Goal: Transaction & Acquisition: Book appointment/travel/reservation

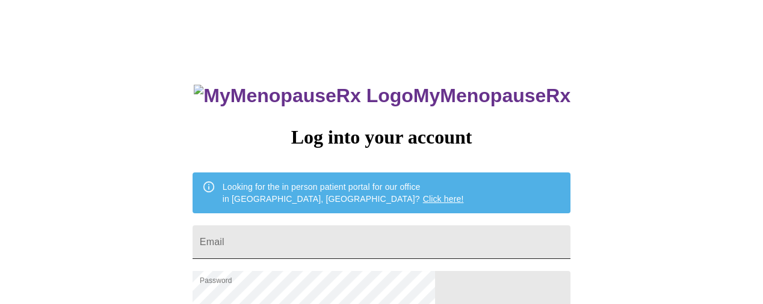
click at [393, 242] on input "Email" at bounding box center [381, 243] width 378 height 34
click at [173, 220] on div "MyMenopauseRx Log into your account Looking for the in person patient portal fo…" at bounding box center [381, 187] width 753 height 365
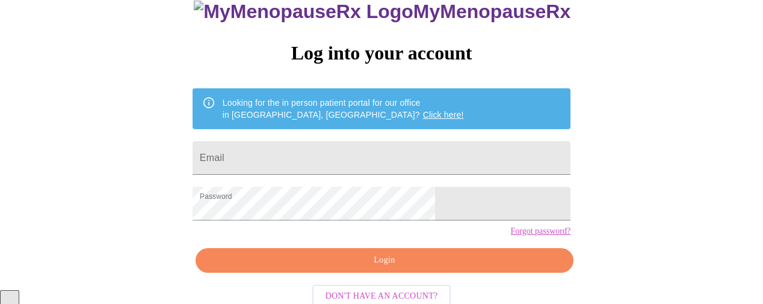
scroll to position [115, 0]
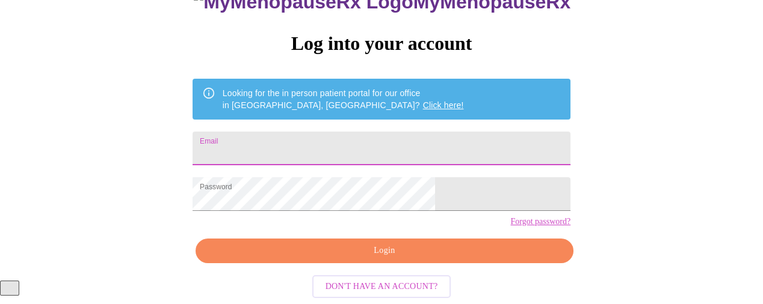
click at [310, 132] on input "Email" at bounding box center [381, 149] width 378 height 34
type input "[EMAIL_ADDRESS][DOMAIN_NAME]"
click at [390, 251] on span "Login" at bounding box center [384, 251] width 350 height 15
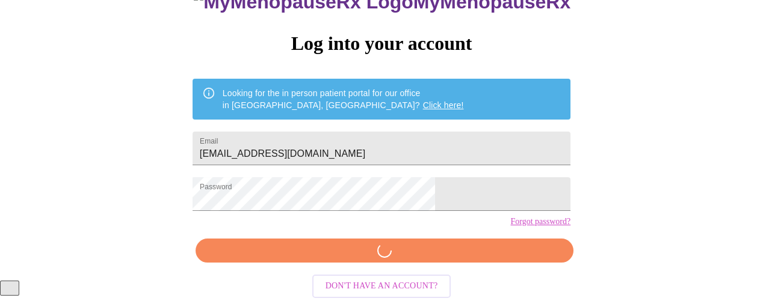
scroll to position [114, 0]
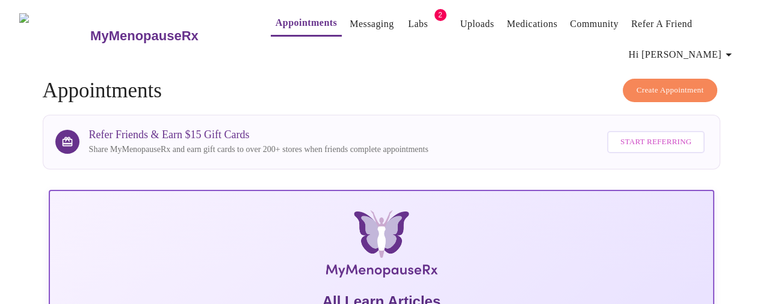
click at [408, 17] on link "Labs" at bounding box center [418, 24] width 20 height 17
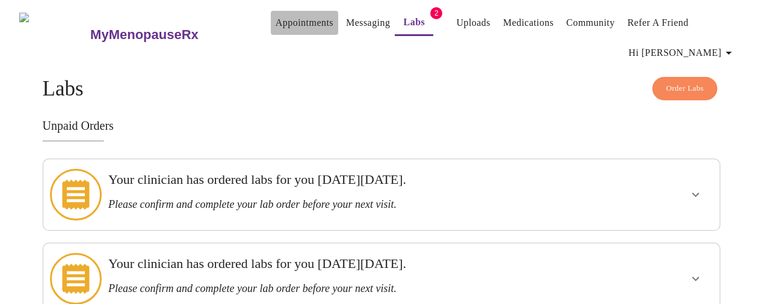
click at [295, 17] on link "Appointments" at bounding box center [304, 22] width 58 height 17
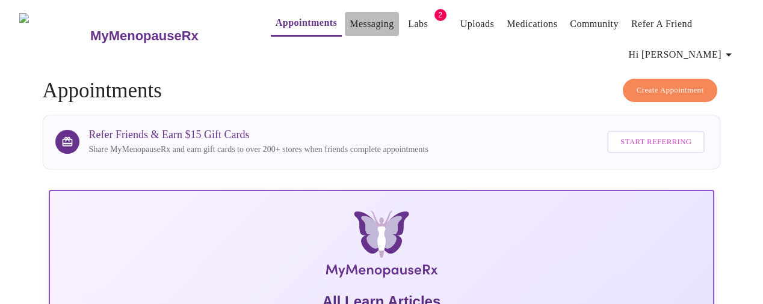
click at [356, 22] on link "Messaging" at bounding box center [371, 24] width 44 height 17
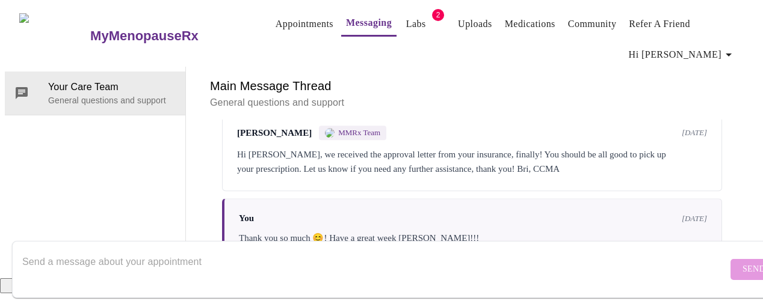
scroll to position [3250, 0]
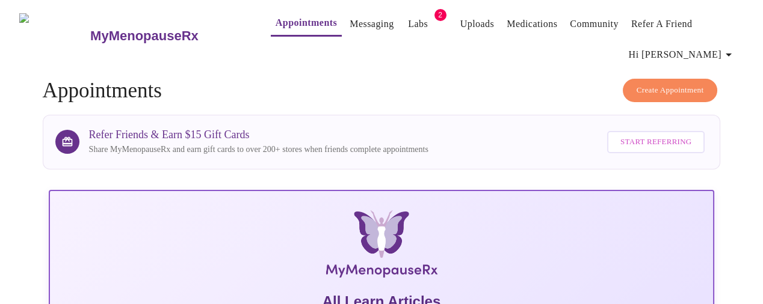
click at [283, 18] on link "Appointments" at bounding box center [305, 22] width 61 height 17
click at [668, 84] on span "Create Appointment" at bounding box center [669, 91] width 67 height 14
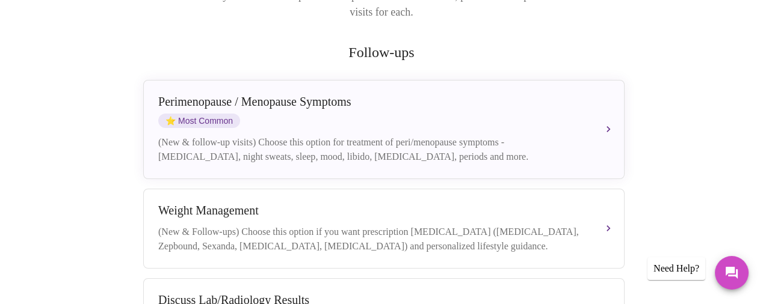
scroll to position [189, 0]
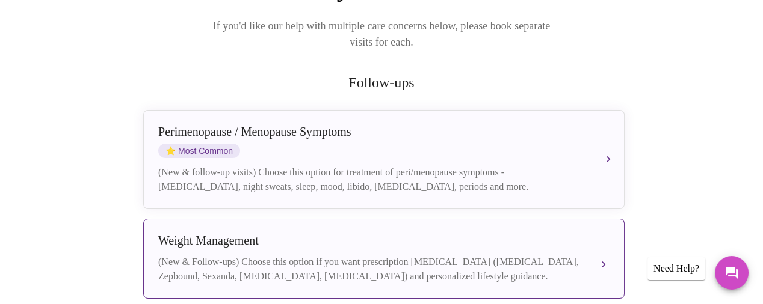
click at [367, 256] on div "(New & Follow-ups) Choose this option if you want prescription [MEDICAL_DATA] (…" at bounding box center [371, 269] width 427 height 29
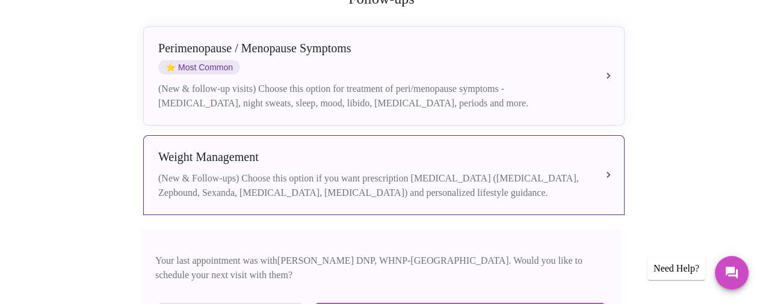
scroll to position [280, 0]
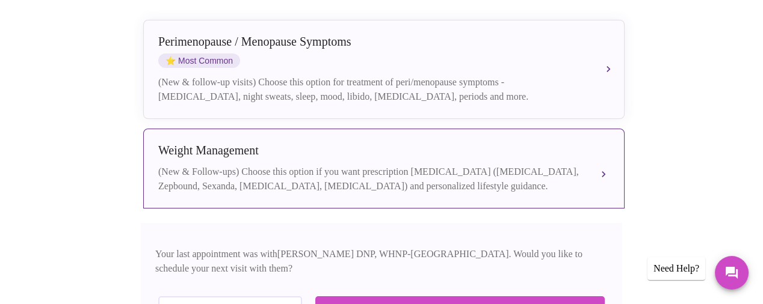
click at [408, 147] on div "[MEDICAL_DATA] (New & Follow-ups) Choose this option if you want prescription […" at bounding box center [383, 169] width 451 height 50
click at [408, 148] on div "[MEDICAL_DATA] (New & Follow-ups) Choose this option if you want prescription […" at bounding box center [383, 169] width 451 height 50
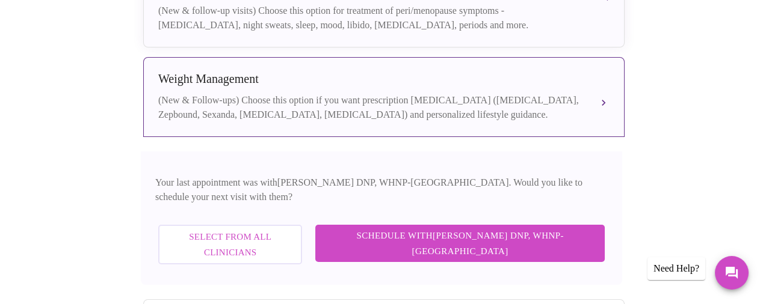
scroll to position [370, 0]
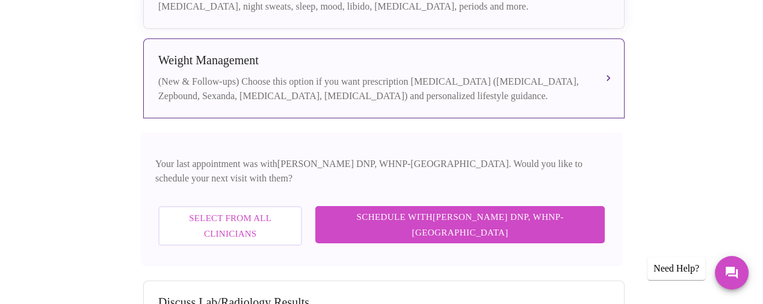
click at [302, 206] on button "Select from All Clinicians" at bounding box center [230, 226] width 144 height 40
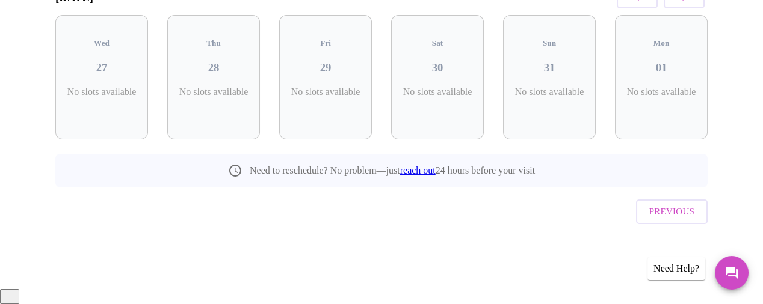
scroll to position [185, 0]
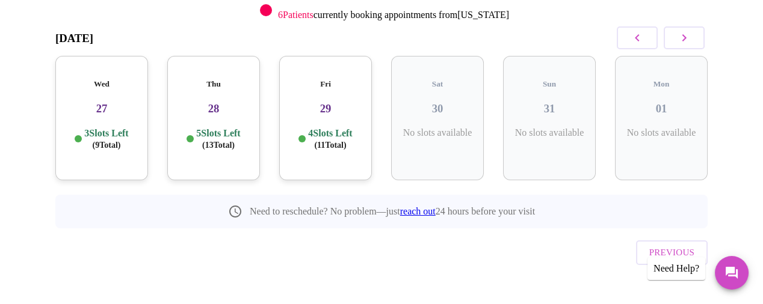
click at [113, 102] on h3 "27" at bounding box center [101, 108] width 73 height 13
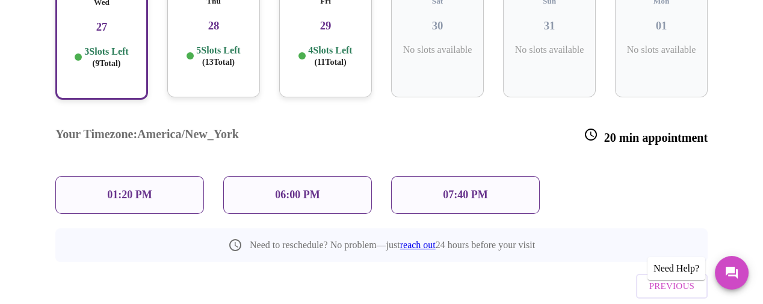
scroll to position [275, 0]
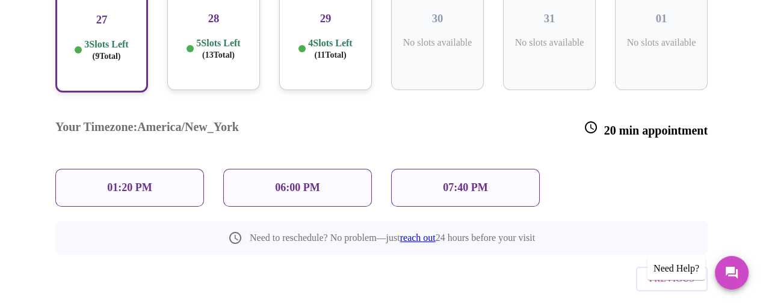
click at [280, 105] on div "Your Timezone: [GEOGRAPHIC_DATA]/New_York 20 min appointment" at bounding box center [381, 129] width 671 height 61
click at [276, 169] on div "06:00 PM" at bounding box center [297, 188] width 149 height 38
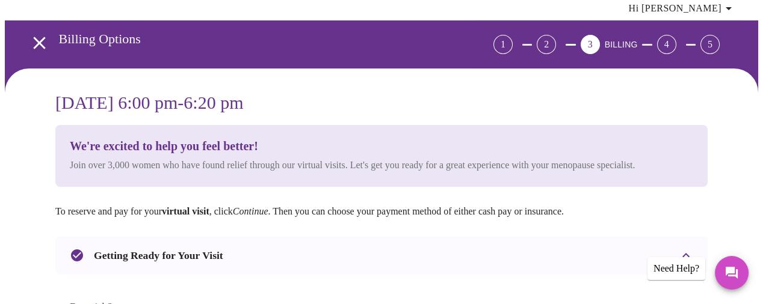
scroll to position [137, 0]
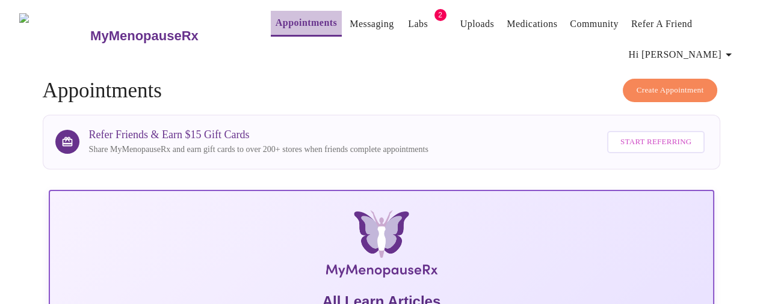
click at [277, 19] on link "Appointments" at bounding box center [305, 22] width 61 height 17
click at [637, 84] on span "Create Appointment" at bounding box center [669, 91] width 67 height 14
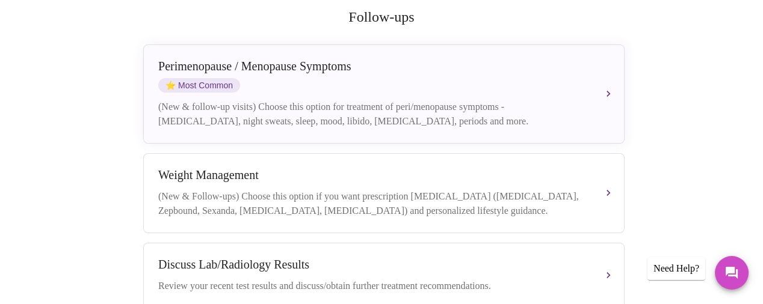
scroll to position [270, 0]
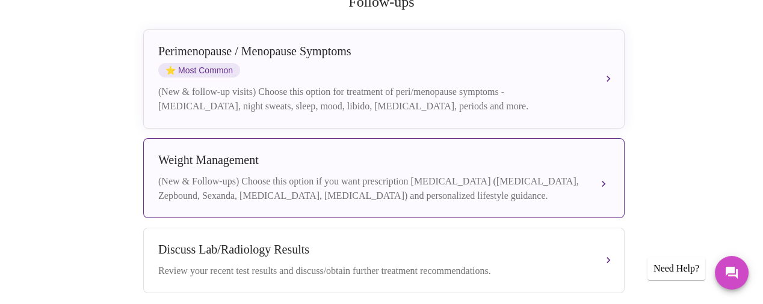
click at [231, 186] on div "(New & Follow-ups) Choose this option if you want prescription [MEDICAL_DATA] (…" at bounding box center [371, 188] width 427 height 29
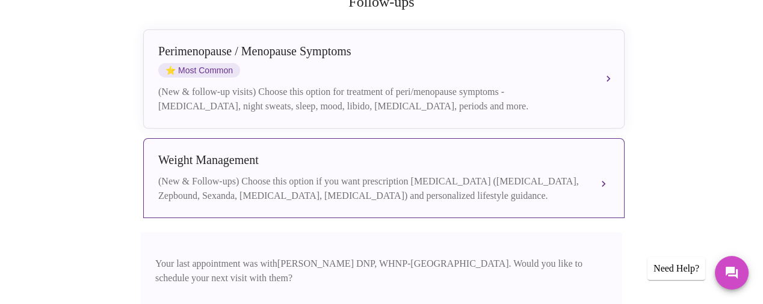
click at [568, 180] on div "(New & Follow-ups) Choose this option if you want prescription [MEDICAL_DATA] (…" at bounding box center [371, 188] width 427 height 29
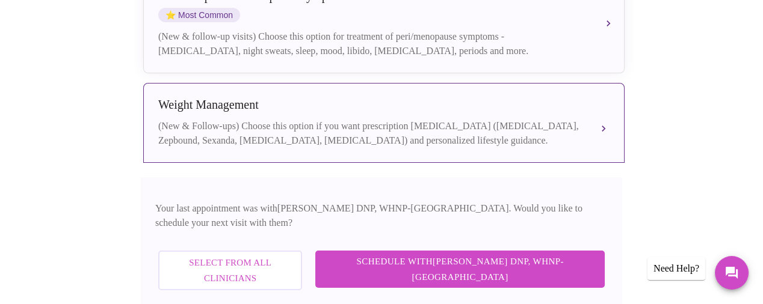
scroll to position [360, 0]
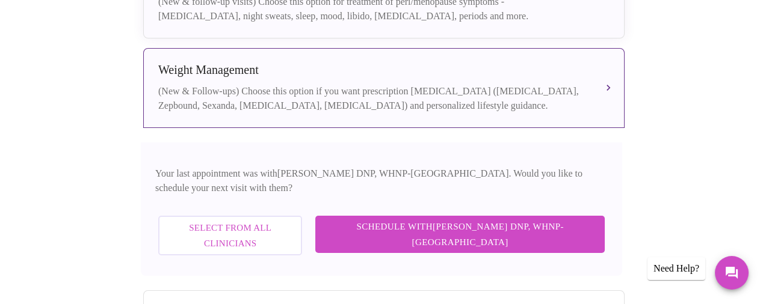
click at [302, 216] on button "Select from All Clinicians" at bounding box center [230, 236] width 144 height 40
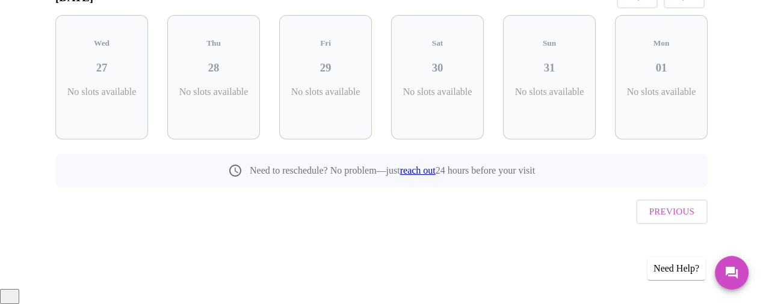
scroll to position [185, 0]
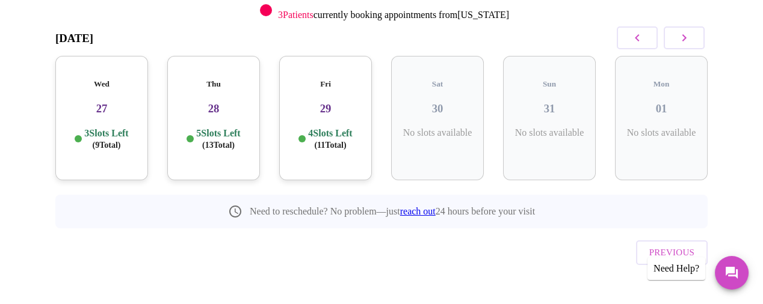
click at [119, 128] on p "3 Slots Left ( 9 Total)" at bounding box center [106, 139] width 44 height 23
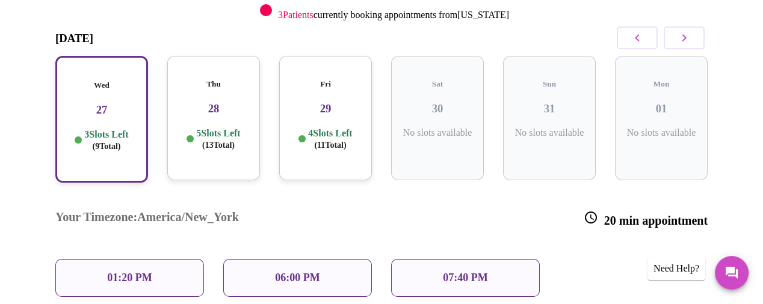
click at [104, 259] on div "01:20 PM" at bounding box center [129, 278] width 149 height 38
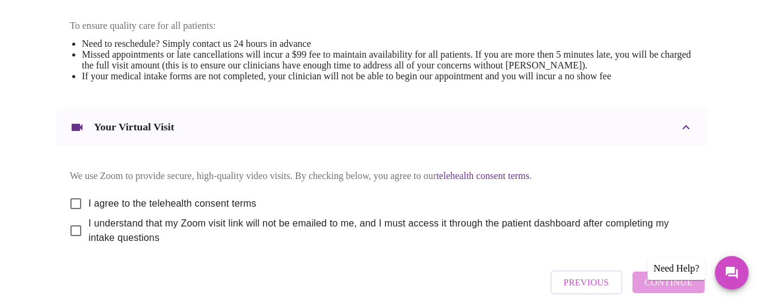
scroll to position [541, 0]
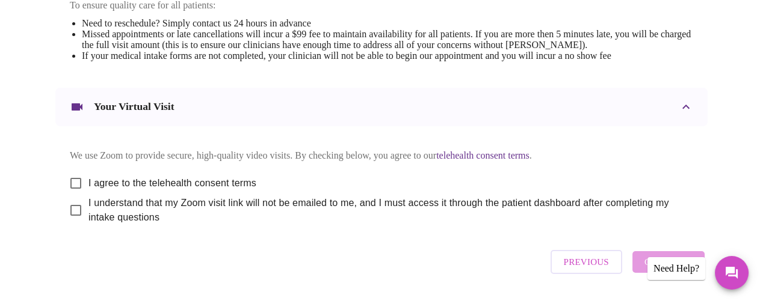
click at [70, 192] on input "I agree to the telehealth consent terms" at bounding box center [75, 183] width 25 height 25
checkbox input "true"
click at [88, 218] on span "I understand that my Zoom visit link will not be emailed to me, and I must acce…" at bounding box center [385, 210] width 595 height 29
click at [85, 218] on input "I understand that my Zoom visit link will not be emailed to me, and I must acce…" at bounding box center [75, 210] width 25 height 25
checkbox input "true"
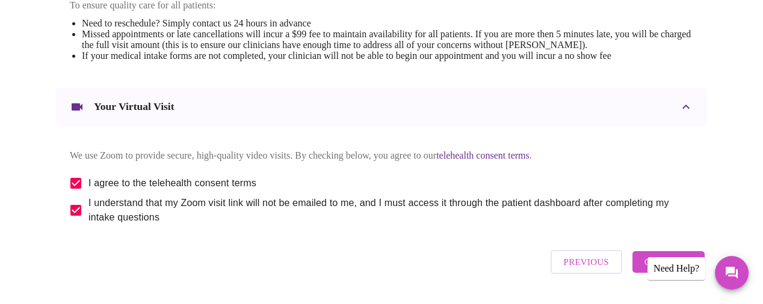
scroll to position [588, 0]
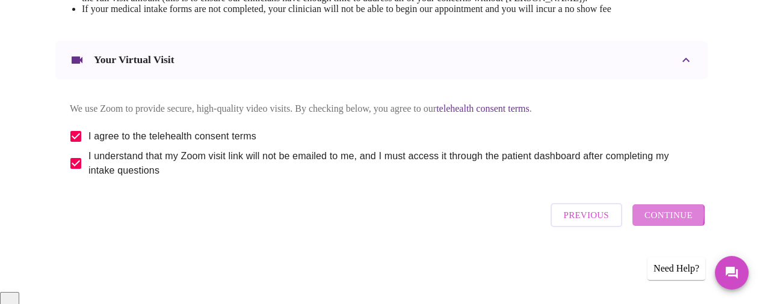
click at [657, 223] on span "Continue" at bounding box center [668, 216] width 48 height 16
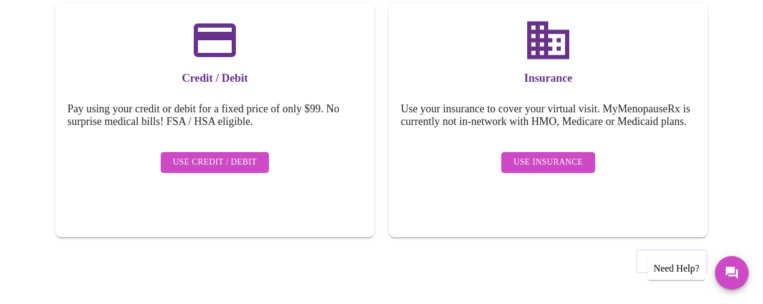
click at [565, 167] on span "Use Insurance" at bounding box center [547, 162] width 69 height 15
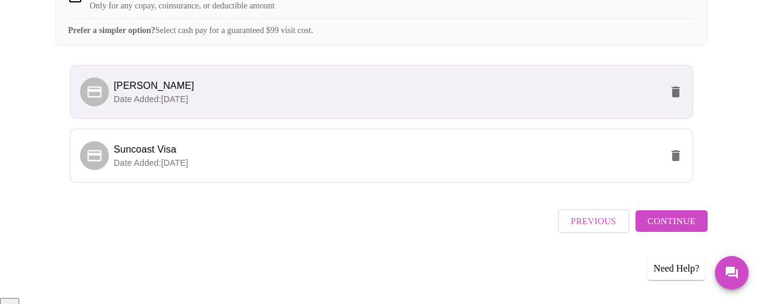
scroll to position [300, 0]
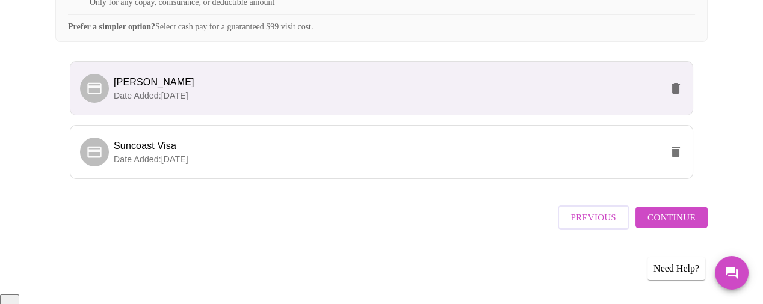
click at [678, 226] on span "Continue" at bounding box center [671, 218] width 48 height 16
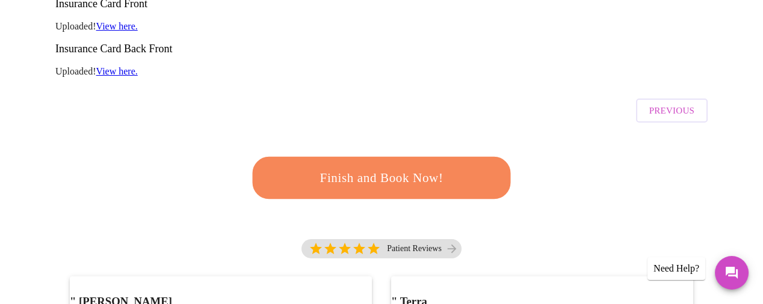
click at [366, 157] on button "Finish and Book Now!" at bounding box center [382, 178] width 258 height 42
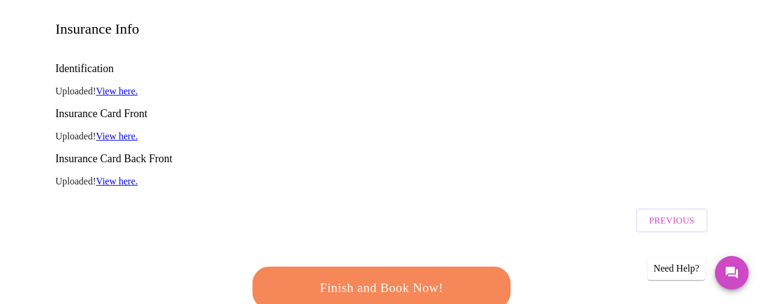
scroll to position [270, 0]
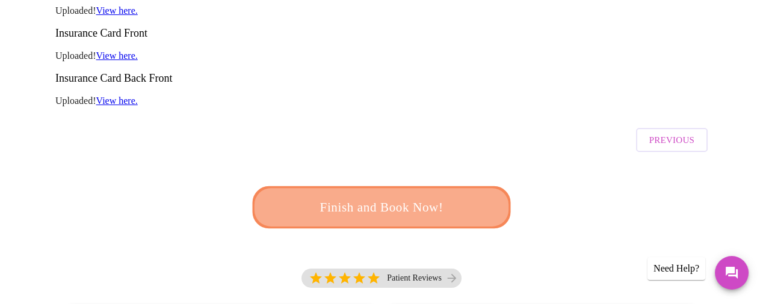
click at [438, 197] on span "Finish and Book Now!" at bounding box center [381, 208] width 223 height 22
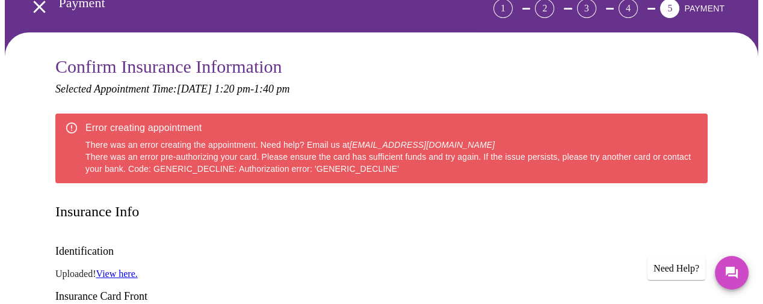
scroll to position [90, 0]
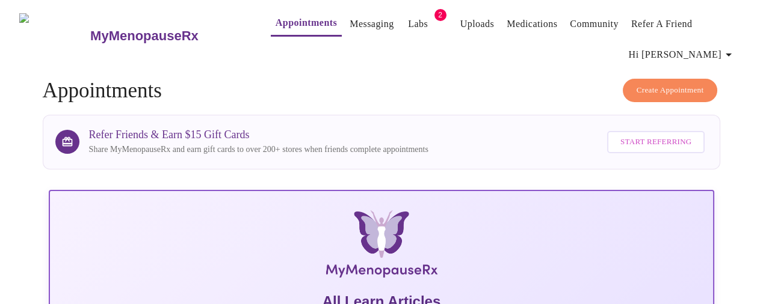
click at [677, 86] on span "Create Appointment" at bounding box center [669, 91] width 67 height 14
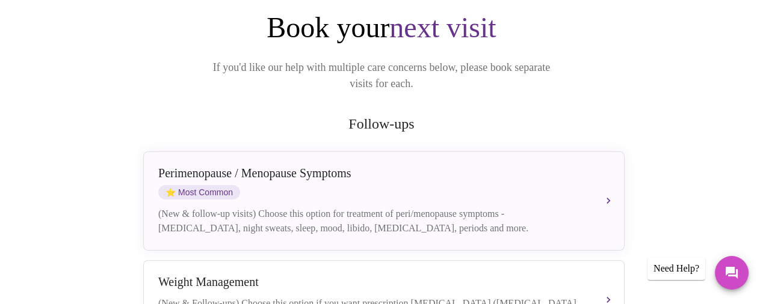
scroll to position [180, 0]
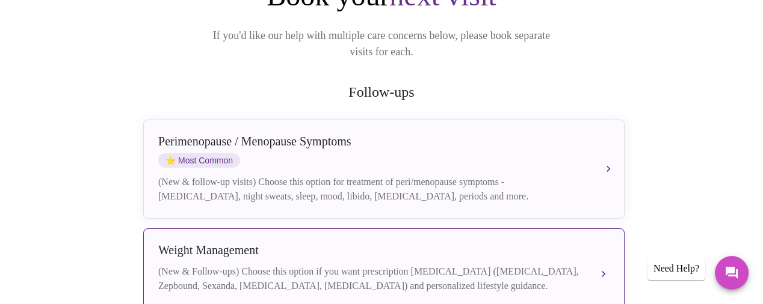
click at [206, 245] on div "[MEDICAL_DATA] (New & Follow-ups) Choose this option if you want prescription […" at bounding box center [383, 269] width 451 height 50
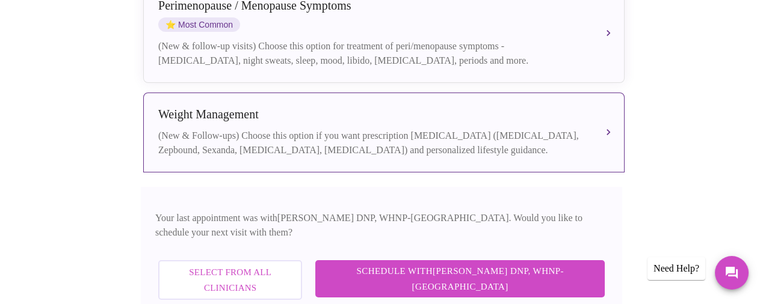
scroll to position [360, 0]
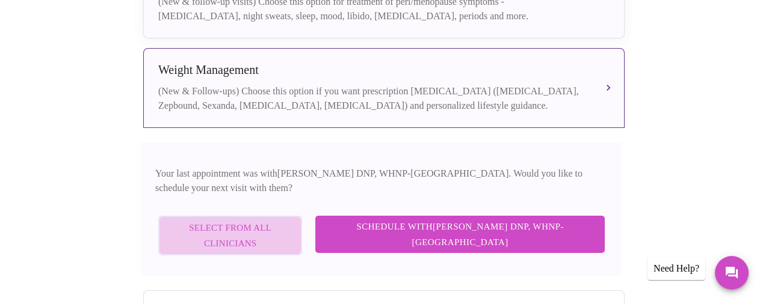
click at [283, 220] on span "Select from All Clinicians" at bounding box center [229, 236] width 117 height 32
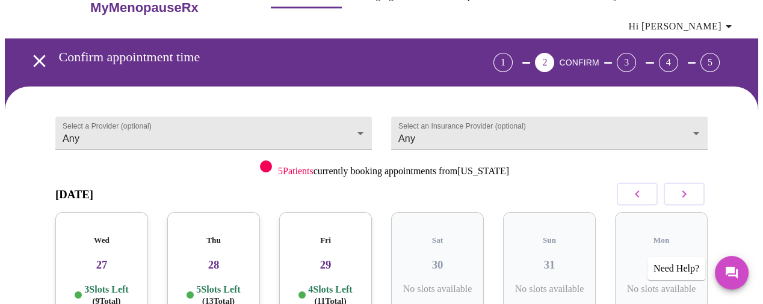
scroll to position [4, 0]
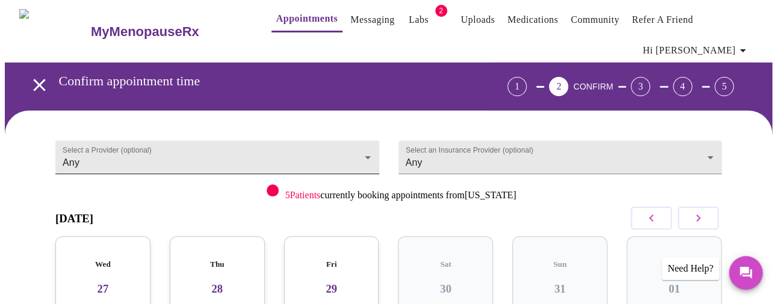
click at [295, 144] on body "MyMenopauseRx Appointments Messaging Labs 2 Uploads Medications Community Refer…" at bounding box center [388, 253] width 767 height 505
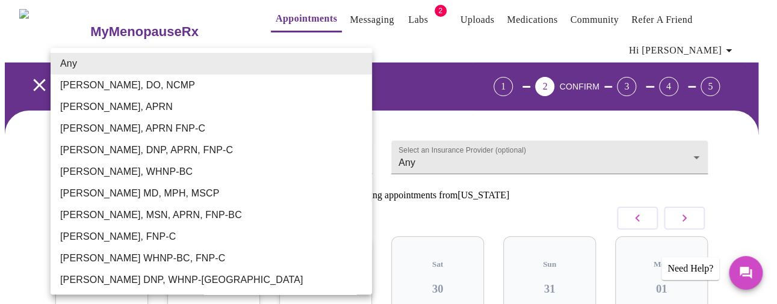
click at [140, 257] on li "[PERSON_NAME] WHNP-BC, FNP-C" at bounding box center [218, 259] width 335 height 22
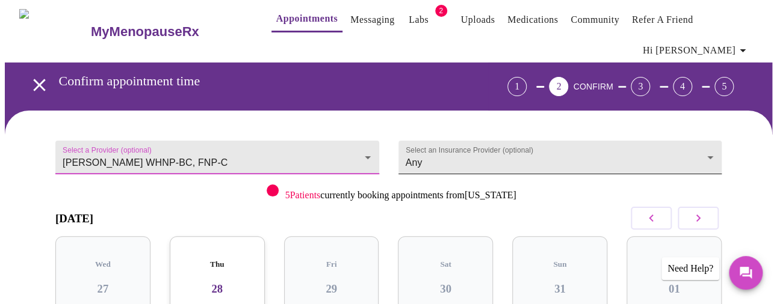
click at [432, 162] on body "MyMenopauseRx Appointments Messaging Labs 2 Uploads Medications Community Refer…" at bounding box center [388, 253] width 767 height 505
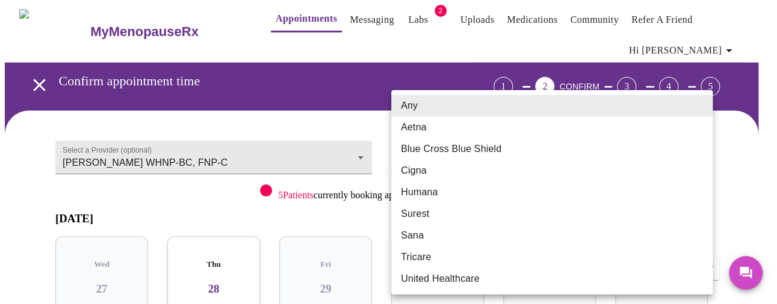
click at [304, 113] on div at bounding box center [388, 152] width 777 height 304
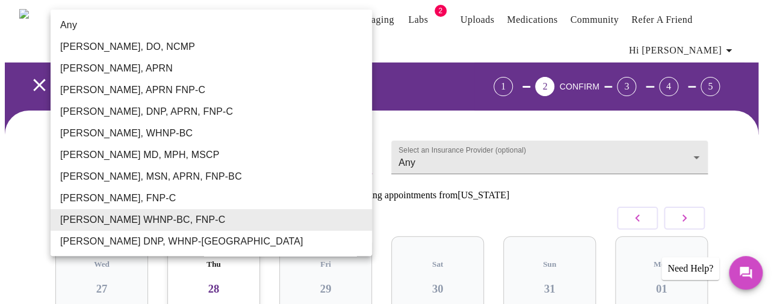
click at [321, 156] on body "MyMenopauseRx Appointments Messaging Labs 2 Uploads Medications Community Refer…" at bounding box center [388, 253] width 767 height 505
click at [97, 27] on li "Any" at bounding box center [218, 25] width 335 height 22
type input "Any"
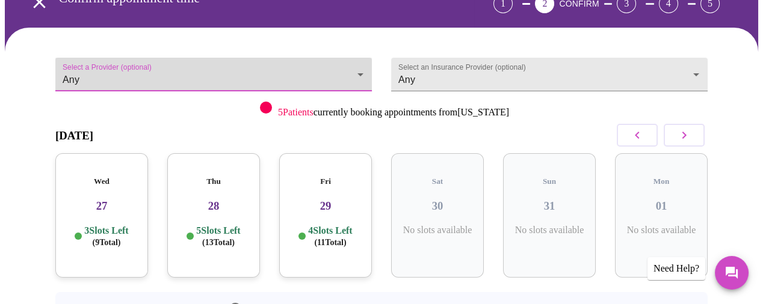
scroll to position [94, 0]
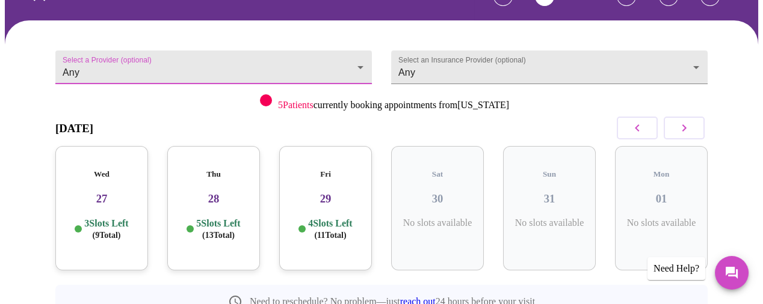
click at [100, 170] on h5 "Wed" at bounding box center [101, 175] width 73 height 10
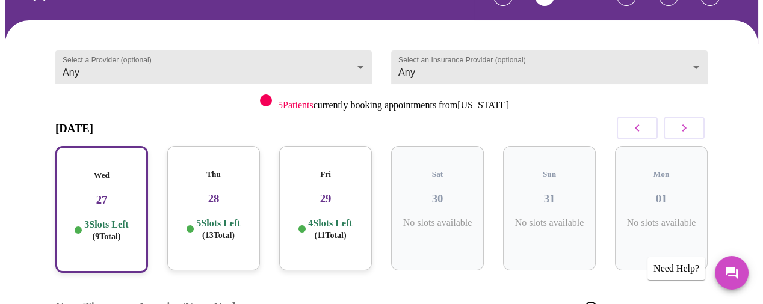
scroll to position [185, 0]
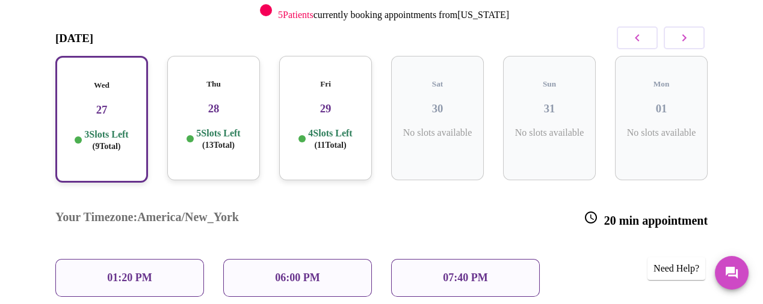
click at [155, 259] on div "01:20 PM" at bounding box center [129, 278] width 149 height 38
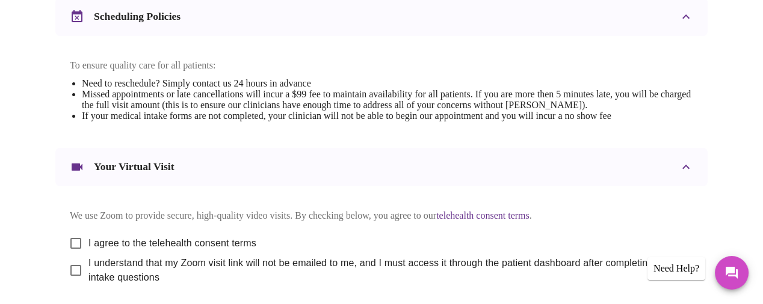
scroll to position [541, 0]
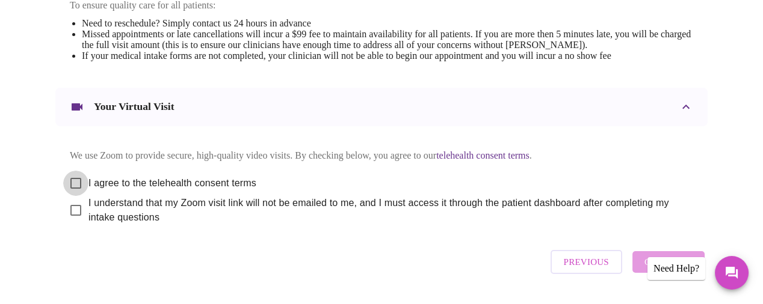
click at [66, 196] on input "I agree to the telehealth consent terms" at bounding box center [75, 183] width 25 height 25
checkbox input "true"
click at [70, 223] on input "I understand that my Zoom visit link will not be emailed to me, and I must acce…" at bounding box center [75, 210] width 25 height 25
checkbox input "true"
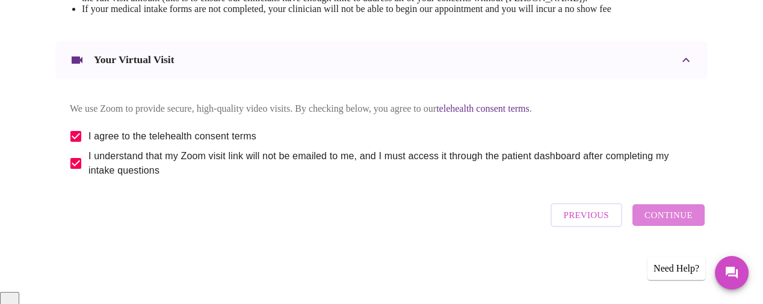
click at [677, 223] on span "Continue" at bounding box center [668, 216] width 48 height 16
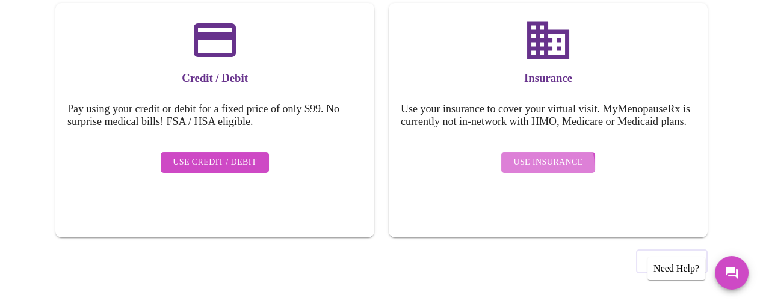
click at [525, 170] on span "Use Insurance" at bounding box center [547, 162] width 69 height 15
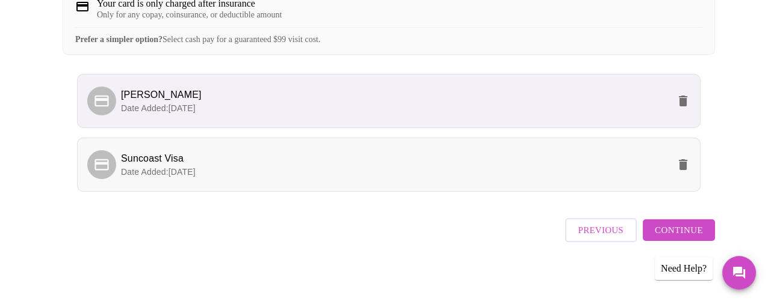
scroll to position [300, 0]
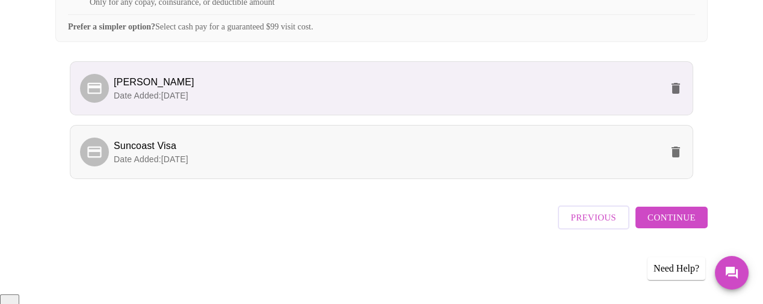
click at [680, 158] on icon "delete" at bounding box center [675, 152] width 8 height 11
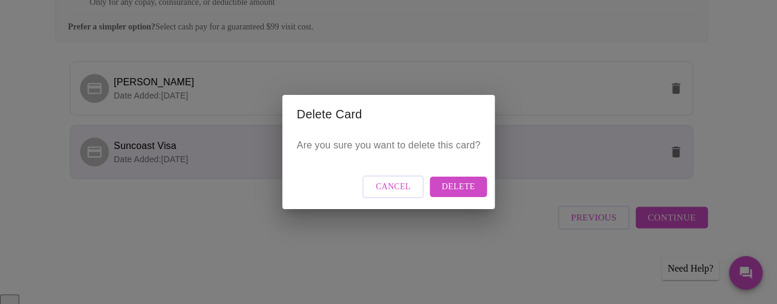
click at [448, 182] on span "Delete" at bounding box center [458, 187] width 33 height 15
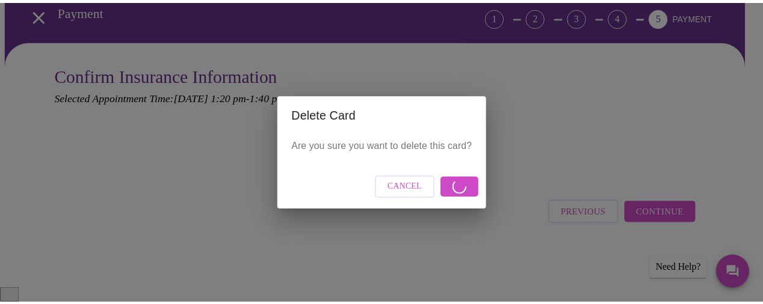
scroll to position [52, 0]
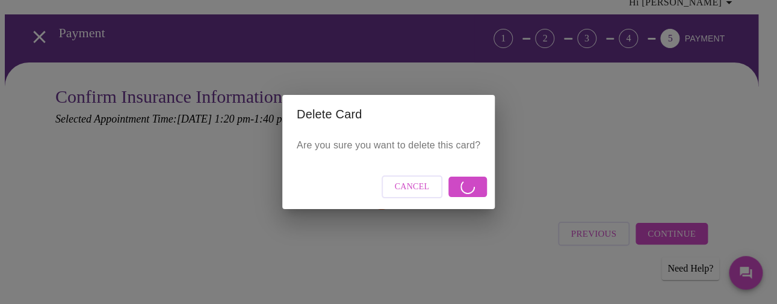
drag, startPoint x: 588, startPoint y: 103, endPoint x: 587, endPoint y: 109, distance: 6.7
click at [588, 106] on div "Delete Card Are you sure you want to delete this card? Cancel" at bounding box center [388, 152] width 777 height 304
click at [532, 158] on div "Delete Card Are you sure you want to delete this card? Cancel" at bounding box center [388, 152] width 777 height 304
click at [401, 191] on span "Cancel" at bounding box center [412, 187] width 35 height 15
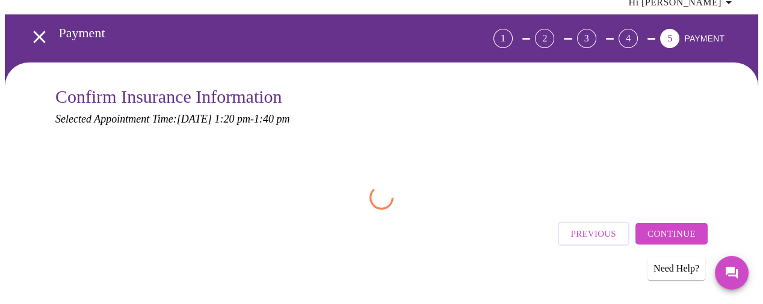
drag, startPoint x: 17, startPoint y: 55, endPoint x: 23, endPoint y: 51, distance: 6.5
click at [18, 55] on div "Payment 1 2 3 4 5 PAYMENT" at bounding box center [385, 38] width 743 height 48
click at [39, 28] on icon "open drawer" at bounding box center [39, 36] width 21 height 21
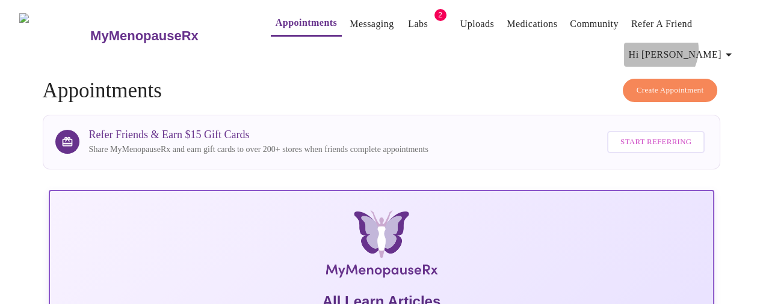
click at [707, 48] on span "Hi [PERSON_NAME]" at bounding box center [682, 54] width 107 height 17
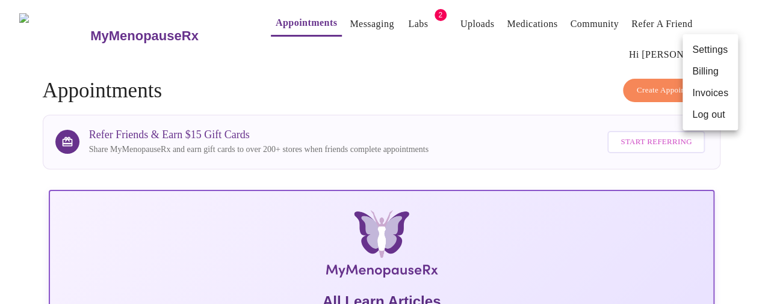
click at [704, 69] on li "Billing" at bounding box center [709, 72] width 55 height 22
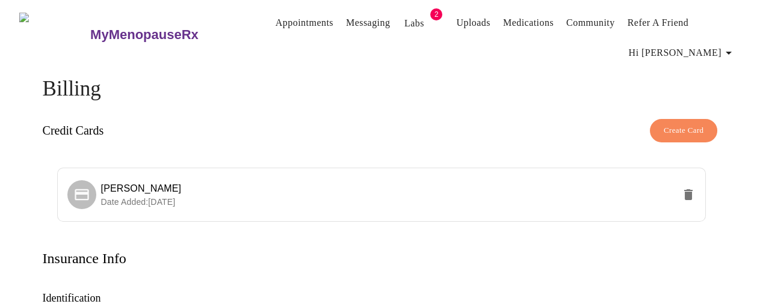
click at [668, 125] on span "Create Card" at bounding box center [683, 131] width 40 height 14
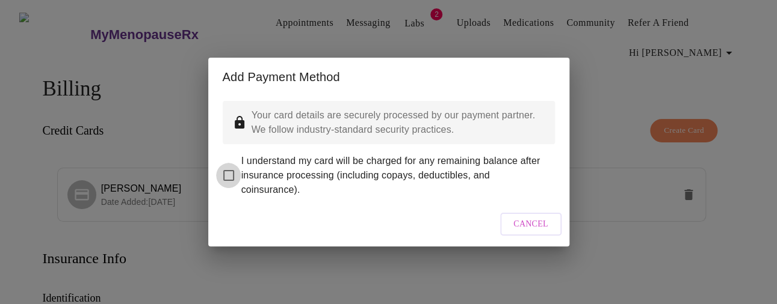
click at [230, 163] on input "I understand my card will be charged for any remaining balance after insurance …" at bounding box center [228, 175] width 25 height 25
checkbox input "true"
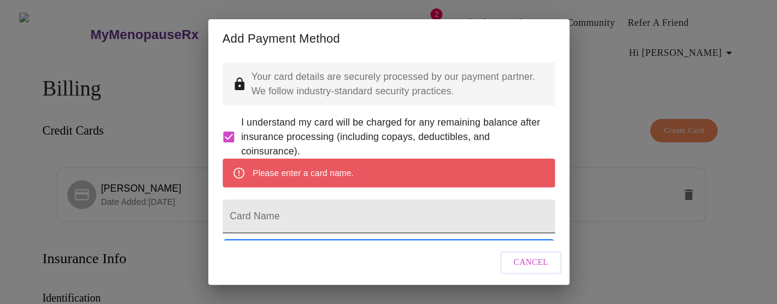
click at [263, 224] on input "Card Name" at bounding box center [389, 217] width 332 height 34
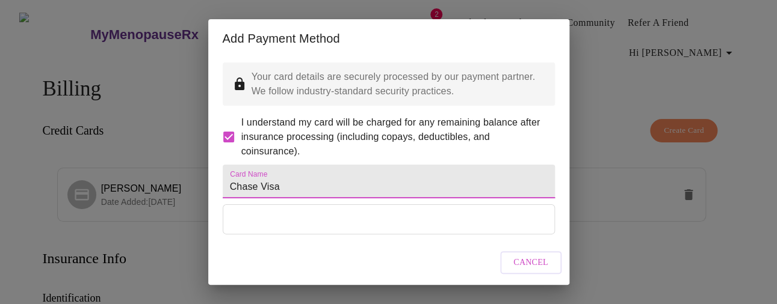
scroll to position [83, 0]
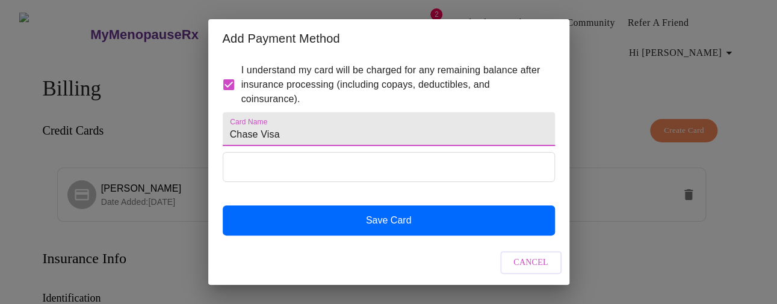
type input "Chase Visa"
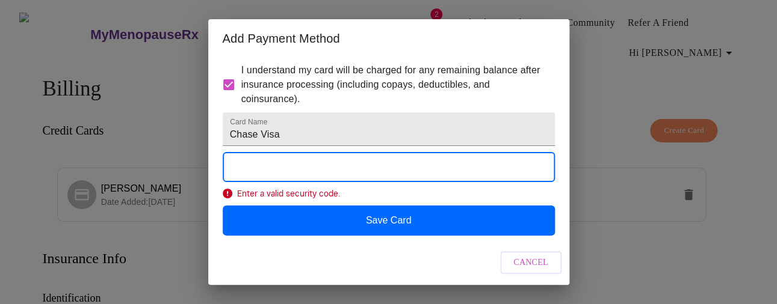
click at [357, 136] on form "Card Name Chase Visa" at bounding box center [389, 129] width 332 height 46
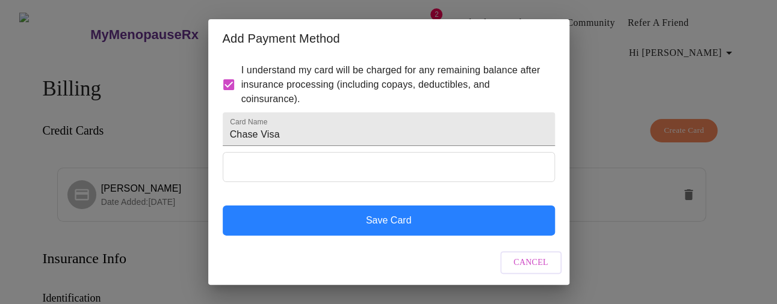
click at [413, 221] on button "Save Card" at bounding box center [389, 221] width 332 height 30
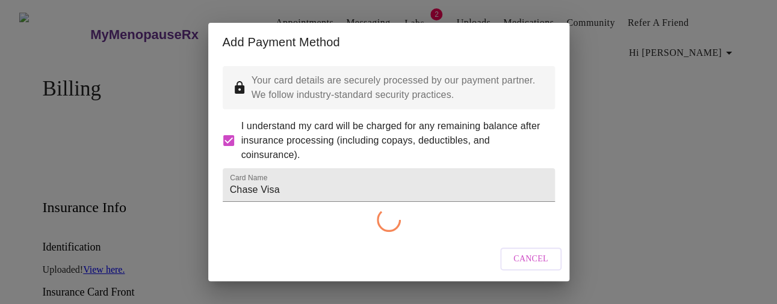
scroll to position [21, 0]
checkbox input "false"
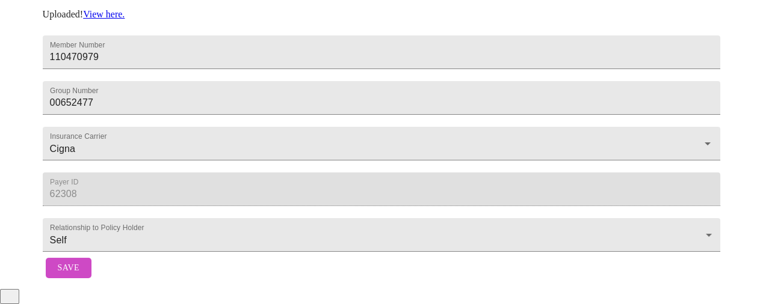
scroll to position [467, 0]
click at [81, 279] on button "Save" at bounding box center [69, 268] width 46 height 21
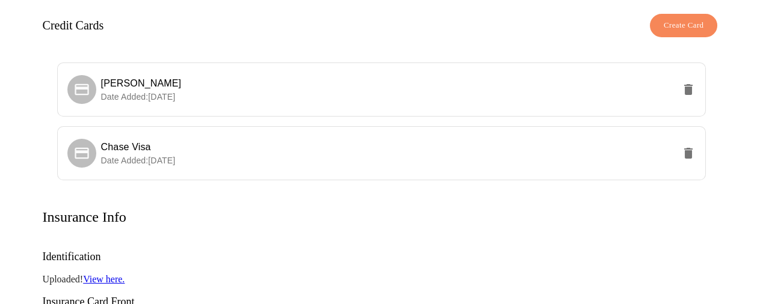
scroll to position [195, 0]
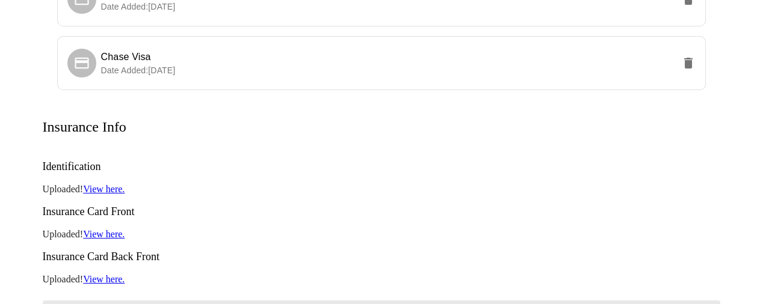
click at [312, 206] on h3 "Insurance Card Front" at bounding box center [382, 212] width 678 height 13
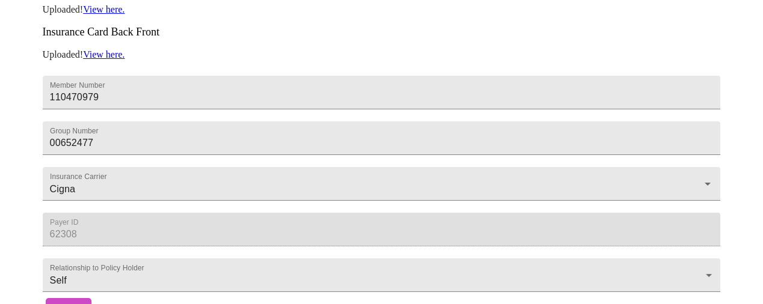
scroll to position [467, 0]
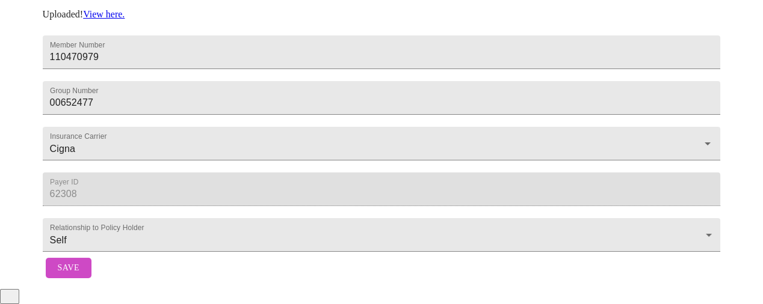
click at [55, 285] on div "Save" at bounding box center [382, 268] width 678 height 33
click at [60, 276] on span "Save" at bounding box center [69, 268] width 22 height 15
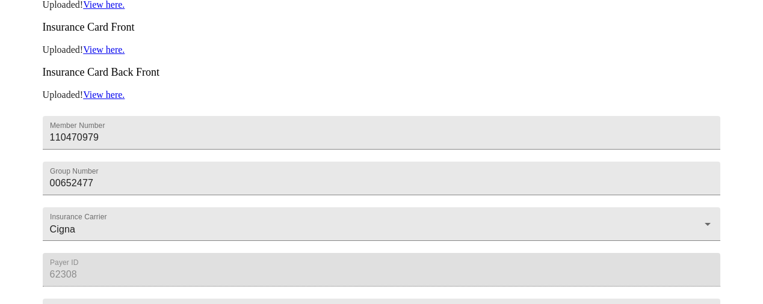
scroll to position [466, 0]
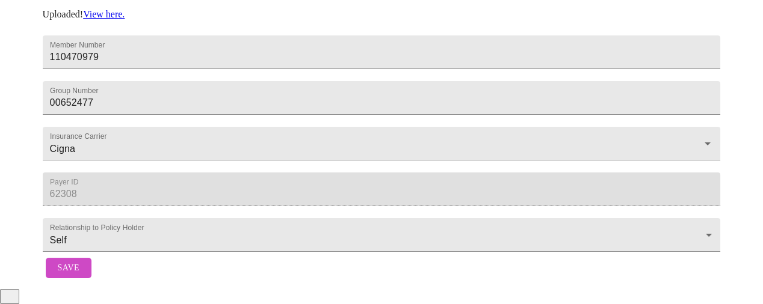
click at [69, 272] on span "Save" at bounding box center [69, 268] width 22 height 15
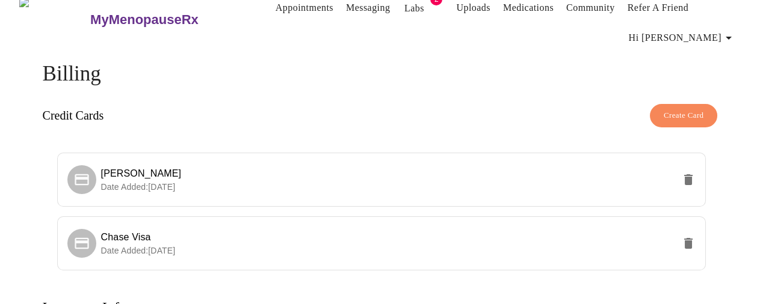
scroll to position [0, 0]
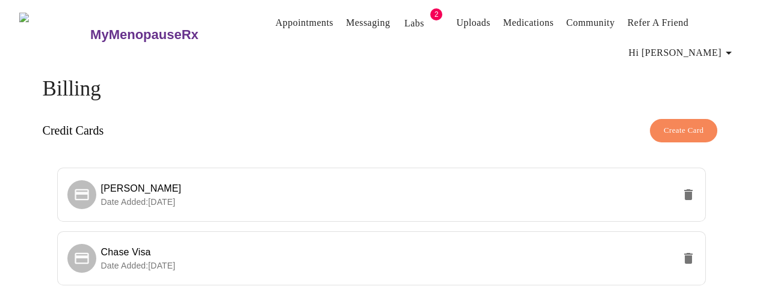
click at [278, 20] on link "Appointments" at bounding box center [304, 22] width 58 height 17
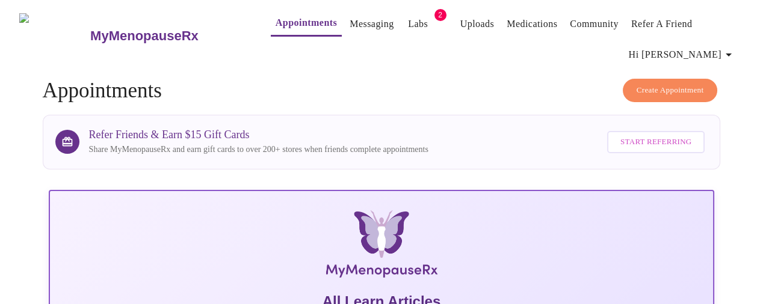
click at [650, 94] on button "Create Appointment" at bounding box center [670, 90] width 95 height 23
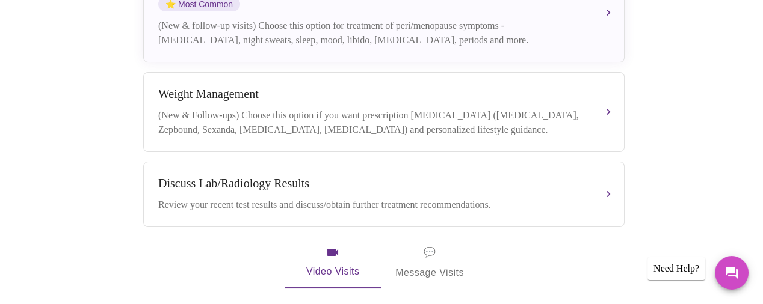
scroll to position [360, 0]
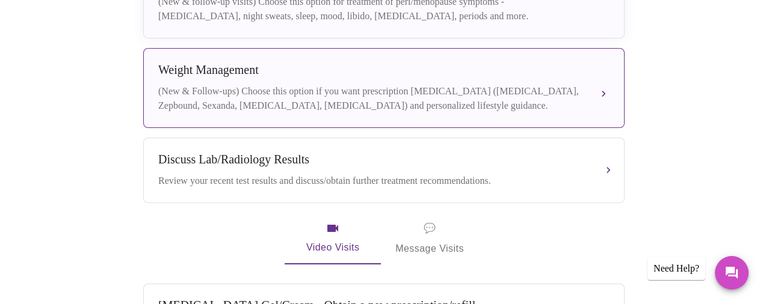
click at [237, 91] on div "(New & Follow-ups) Choose this option if you want prescription [MEDICAL_DATA] (…" at bounding box center [371, 98] width 427 height 29
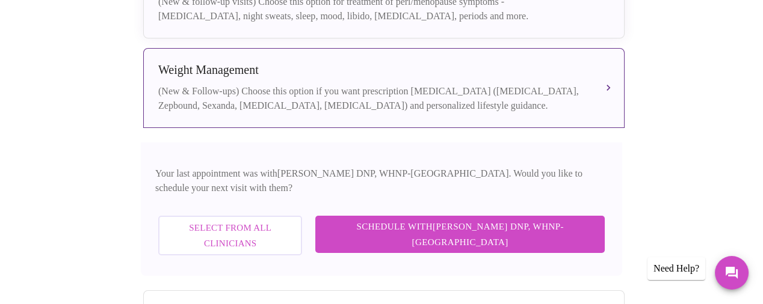
click at [259, 220] on span "Select from All Clinicians" at bounding box center [229, 236] width 117 height 32
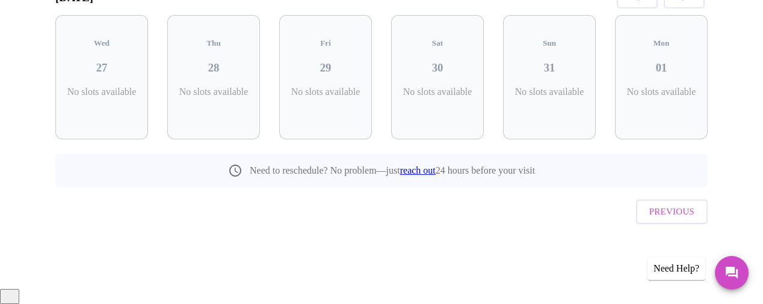
scroll to position [185, 0]
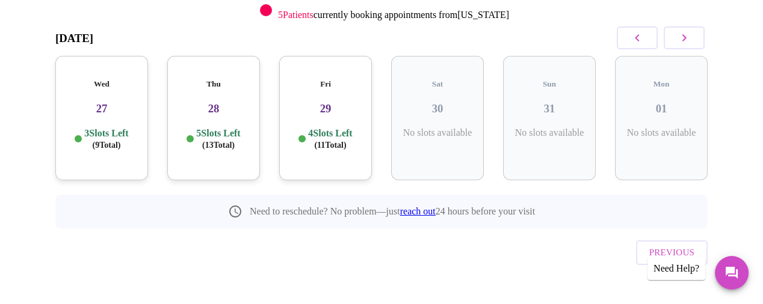
click at [91, 102] on h3 "27" at bounding box center [101, 108] width 73 height 13
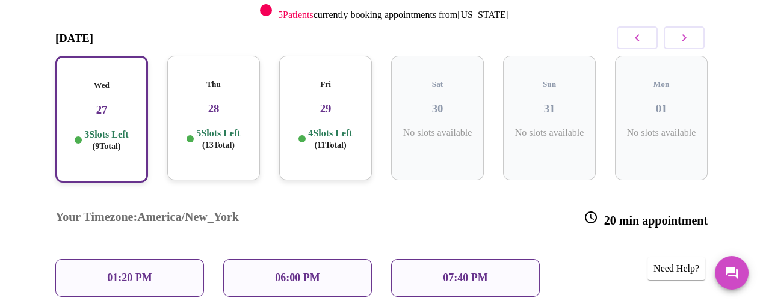
click at [102, 259] on div "01:20 PM" at bounding box center [129, 278] width 149 height 38
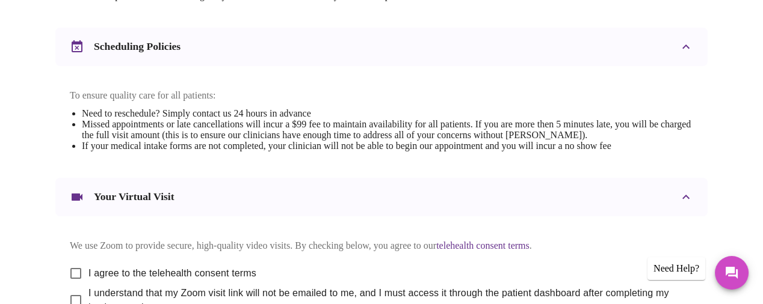
scroll to position [541, 0]
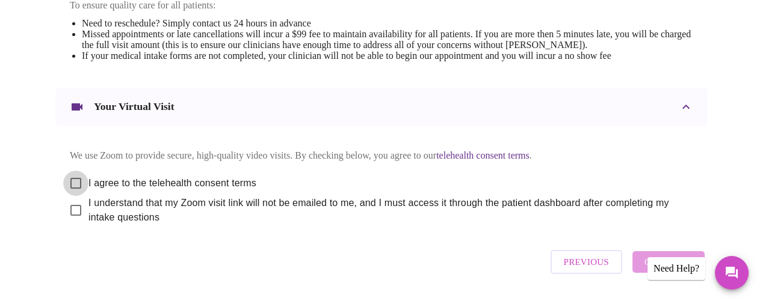
click at [73, 190] on input "I agree to the telehealth consent terms" at bounding box center [75, 183] width 25 height 25
checkbox input "true"
click at [70, 221] on input "I understand that my Zoom visit link will not be emailed to me, and I must acce…" at bounding box center [75, 210] width 25 height 25
checkbox input "true"
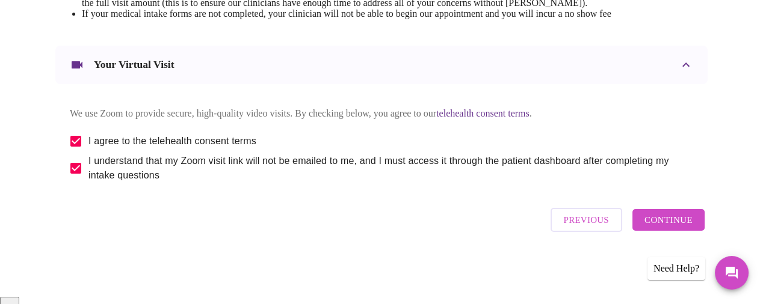
scroll to position [588, 0]
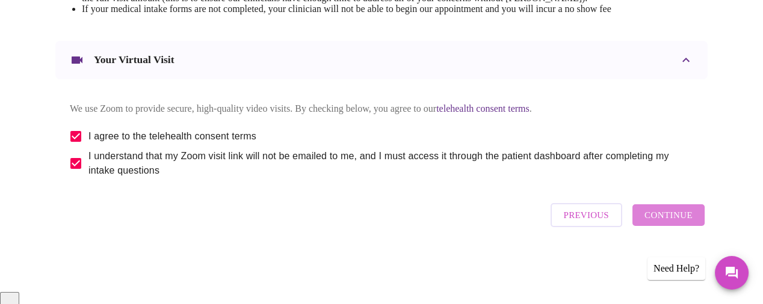
click at [680, 223] on span "Continue" at bounding box center [668, 216] width 48 height 16
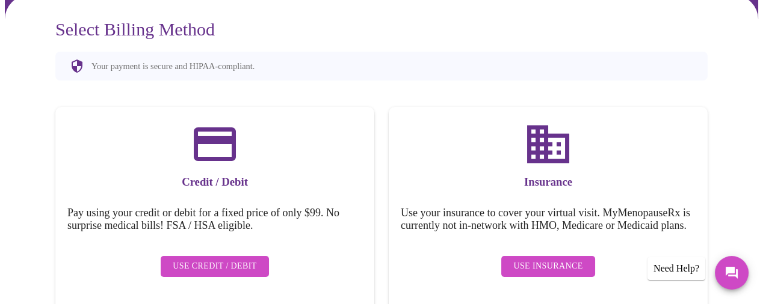
scroll to position [180, 0]
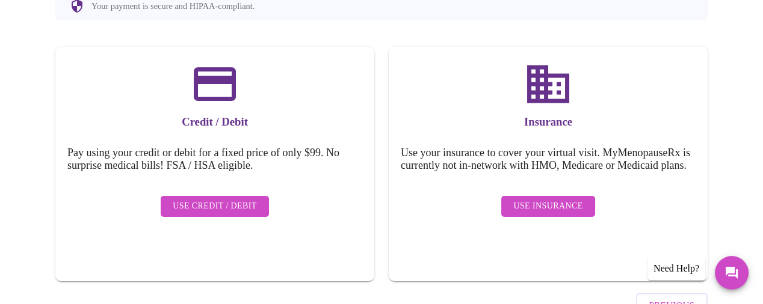
click at [541, 211] on span "Use Insurance" at bounding box center [547, 206] width 69 height 15
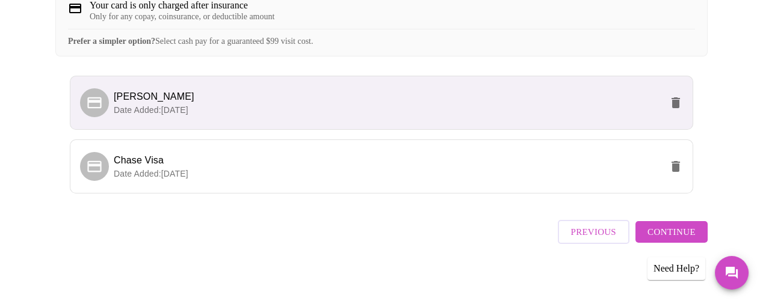
scroll to position [300, 0]
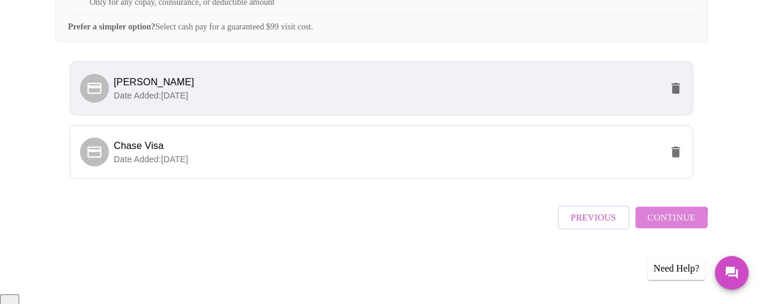
click at [663, 226] on span "Continue" at bounding box center [671, 218] width 48 height 16
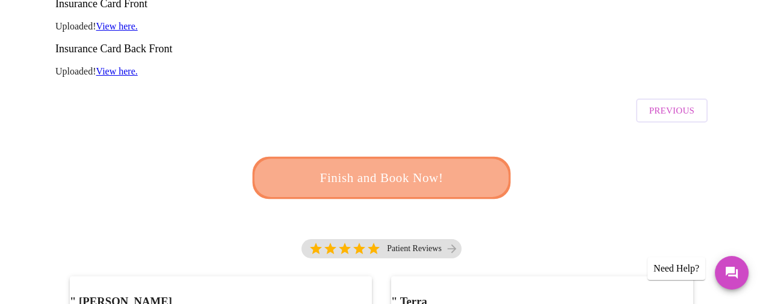
click at [473, 167] on span "Finish and Book Now!" at bounding box center [381, 178] width 223 height 22
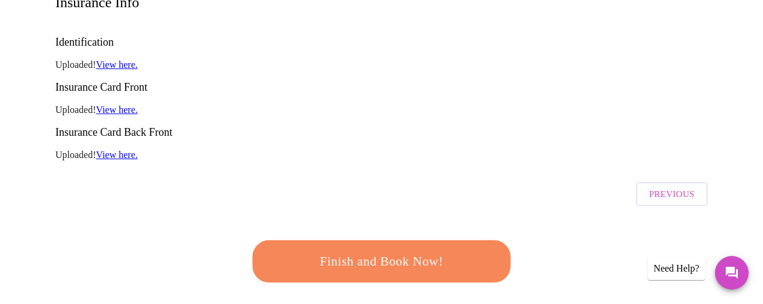
scroll to position [29, 0]
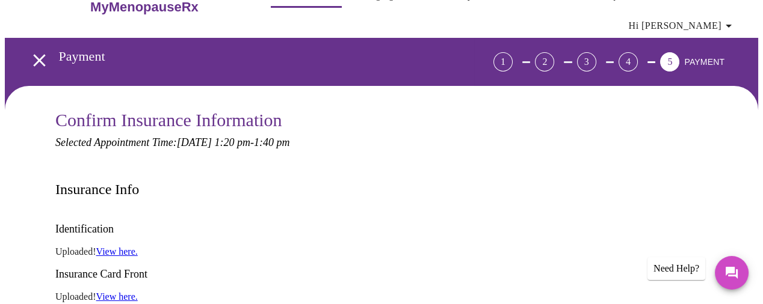
click at [60, 49] on h3 "Payment" at bounding box center [243, 57] width 368 height 16
click at [29, 53] on icon "open drawer" at bounding box center [39, 60] width 21 height 21
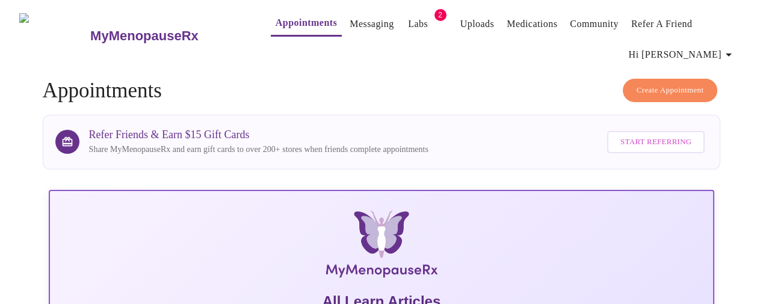
click at [289, 26] on button "Appointments" at bounding box center [306, 24] width 71 height 26
click at [660, 97] on h4 "Create Appointment Appointments" at bounding box center [382, 91] width 678 height 24
click at [658, 89] on span "Create Appointment" at bounding box center [669, 91] width 67 height 14
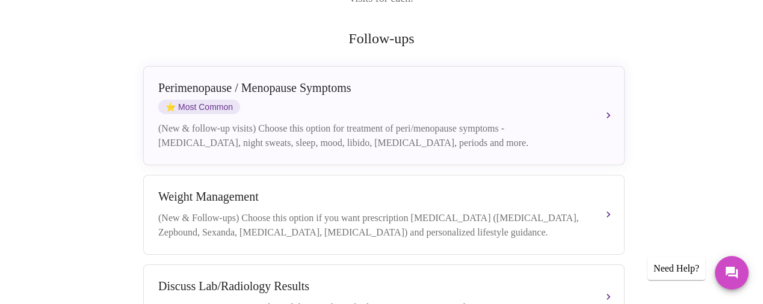
scroll to position [270, 0]
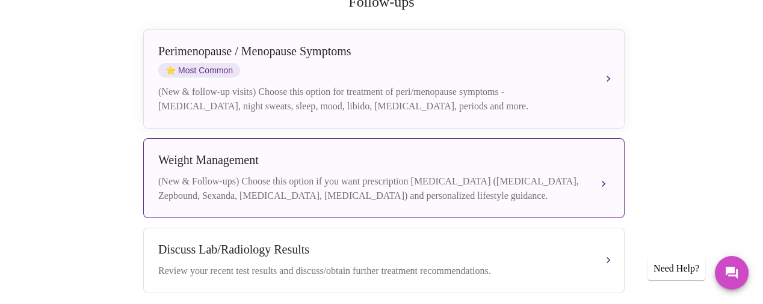
click at [567, 153] on div "Weight Management" at bounding box center [371, 160] width 427 height 14
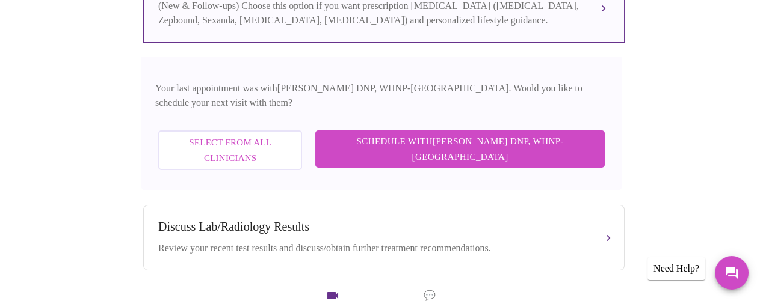
scroll to position [451, 0]
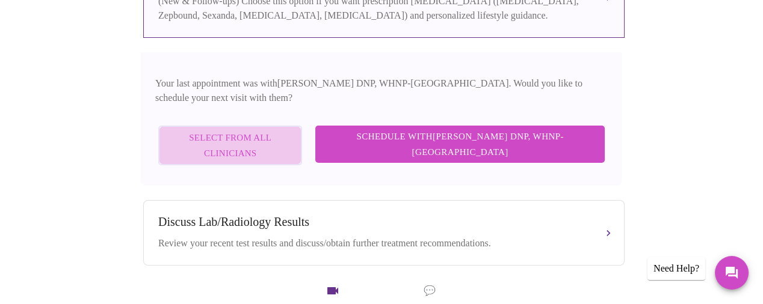
click at [266, 130] on span "Select from All Clinicians" at bounding box center [229, 146] width 117 height 32
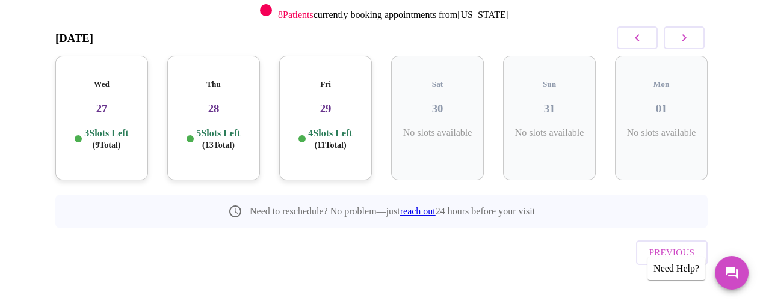
click at [71, 79] on h5 "Wed" at bounding box center [101, 84] width 73 height 10
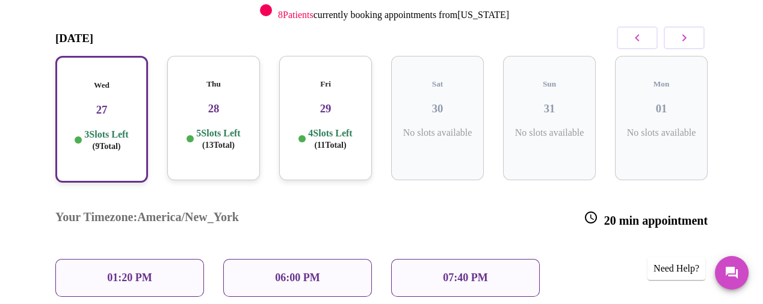
click at [104, 259] on div "01:20 PM" at bounding box center [129, 278] width 149 height 38
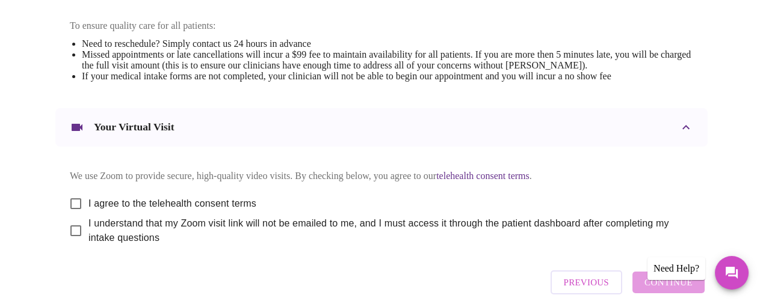
scroll to position [541, 0]
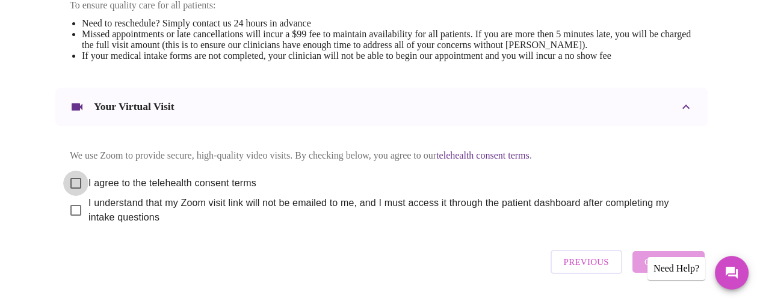
click at [64, 188] on input "I agree to the telehealth consent terms" at bounding box center [75, 183] width 25 height 25
checkbox input "true"
click at [65, 219] on input "I understand that my Zoom visit link will not be emailed to me, and I must acce…" at bounding box center [75, 210] width 25 height 25
checkbox input "true"
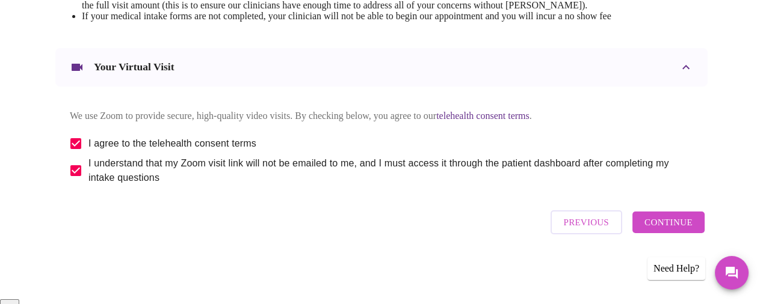
scroll to position [588, 0]
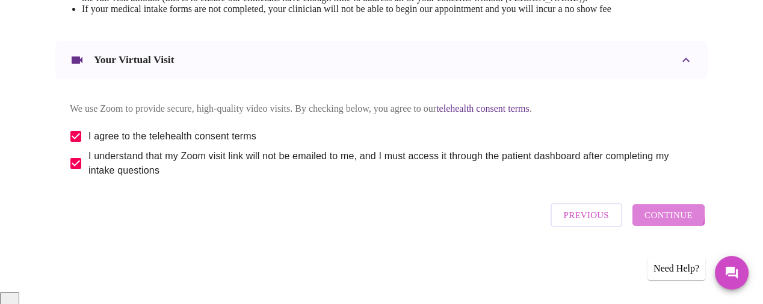
click at [653, 223] on span "Continue" at bounding box center [668, 216] width 48 height 16
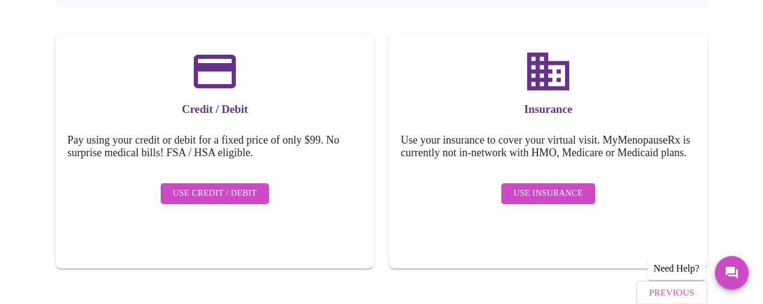
scroll to position [224, 0]
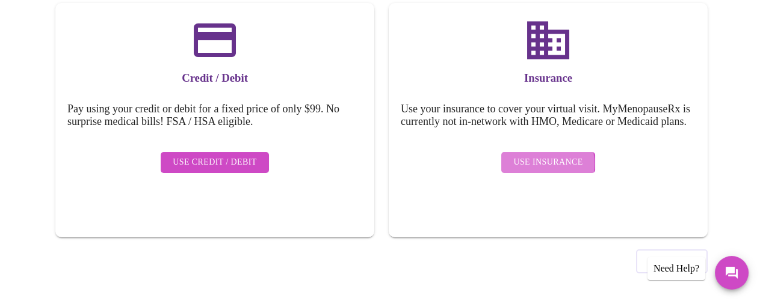
click at [546, 167] on span "Use Insurance" at bounding box center [547, 162] width 69 height 15
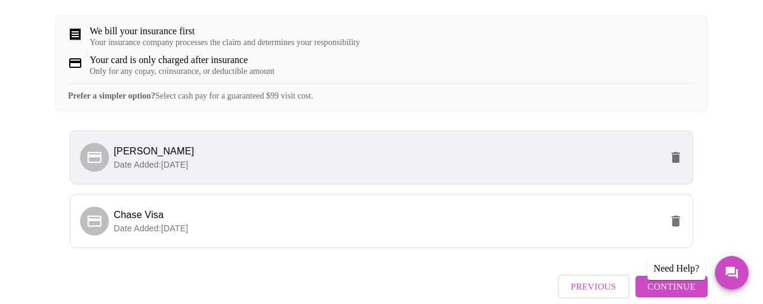
scroll to position [270, 0]
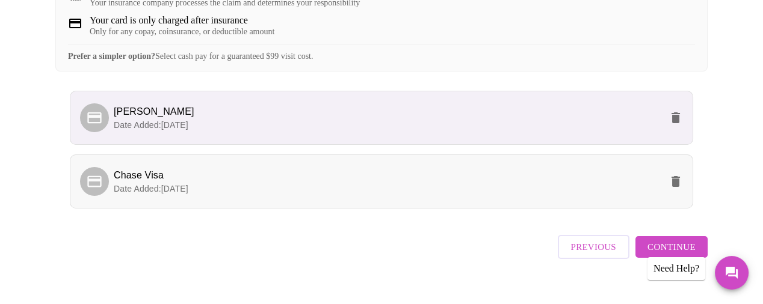
click at [214, 195] on p "Date Added: [DATE]" at bounding box center [387, 189] width 547 height 12
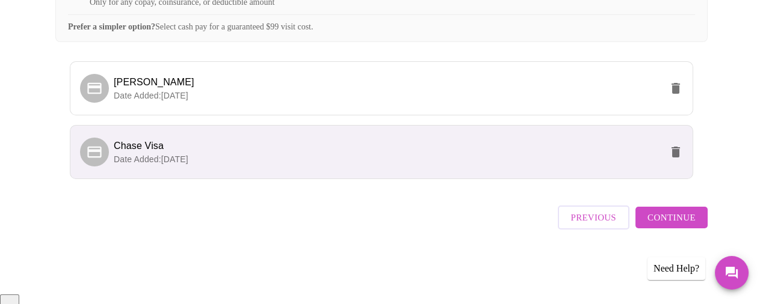
click at [683, 226] on span "Continue" at bounding box center [671, 218] width 48 height 16
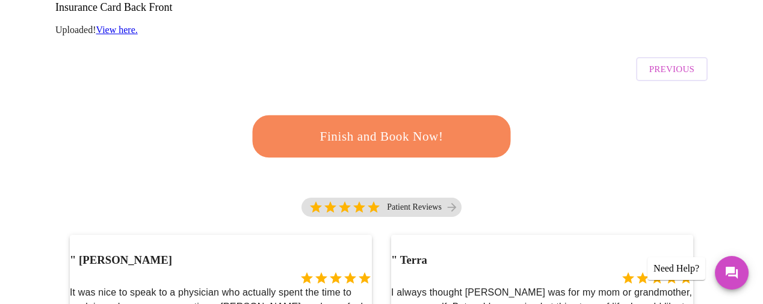
scroll to position [300, 0]
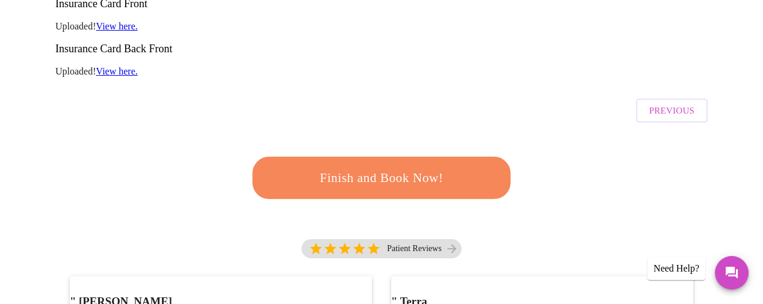
click at [392, 167] on span "Finish and Book Now!" at bounding box center [381, 178] width 223 height 22
